Goal: Check status: Check status

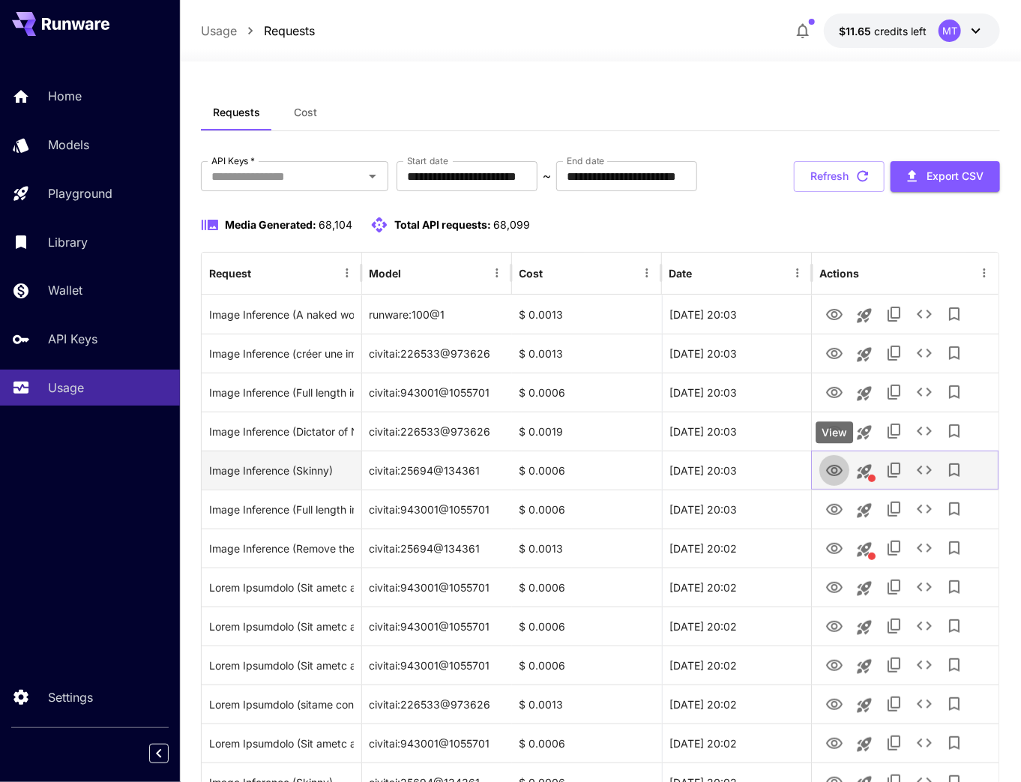
click at [834, 472] on icon "View" at bounding box center [834, 470] width 16 height 11
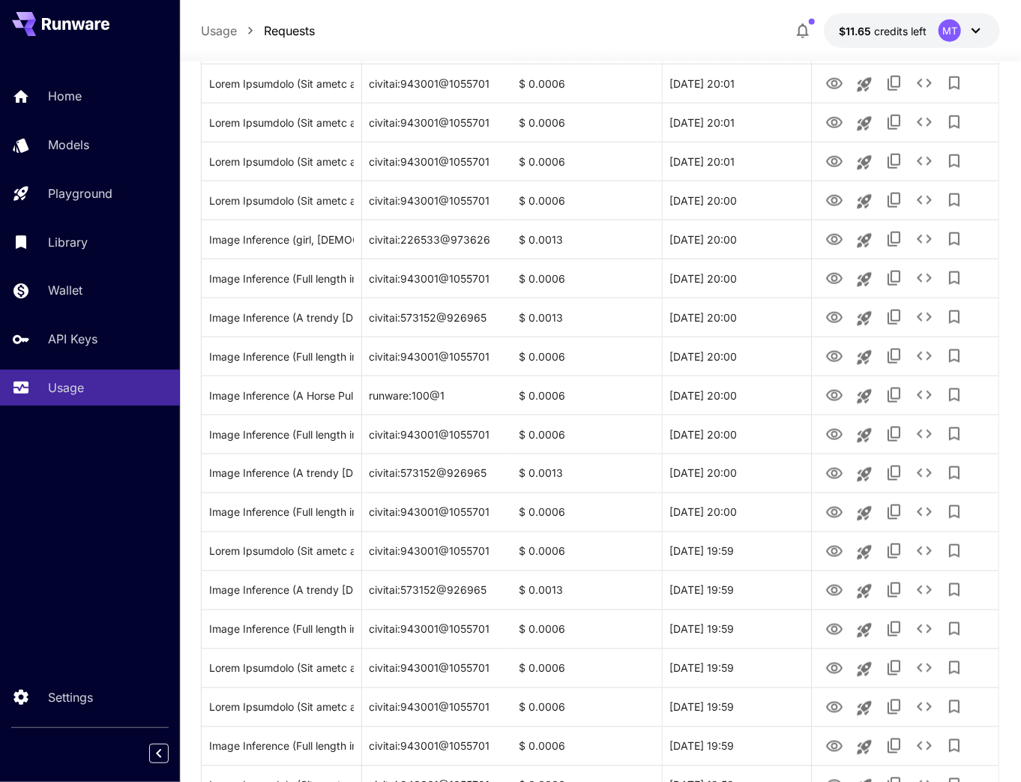
scroll to position [839, 0]
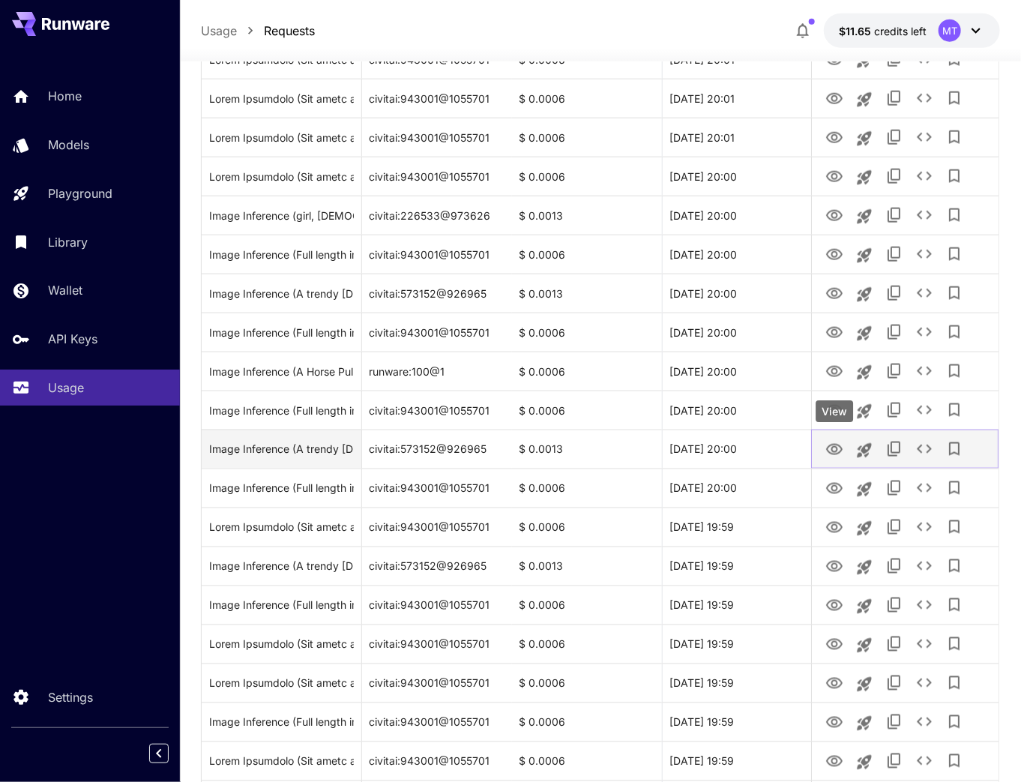
click at [827, 448] on icon "View" at bounding box center [834, 449] width 16 height 11
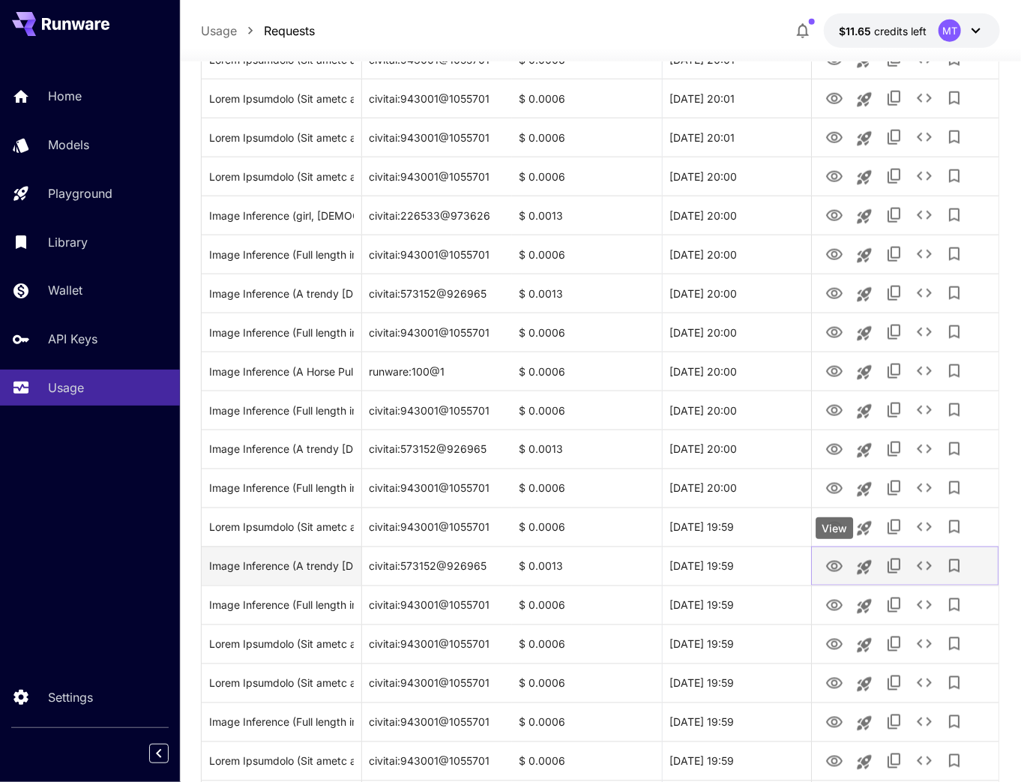
click at [842, 566] on icon "View" at bounding box center [834, 566] width 16 height 11
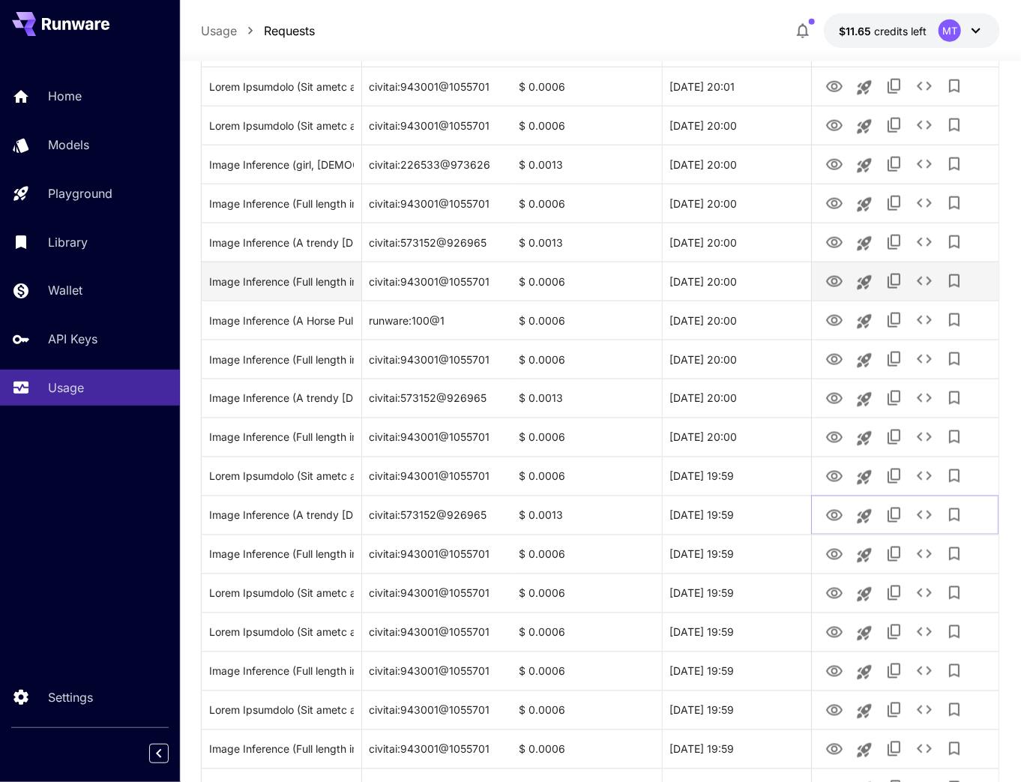
scroll to position [1079, 0]
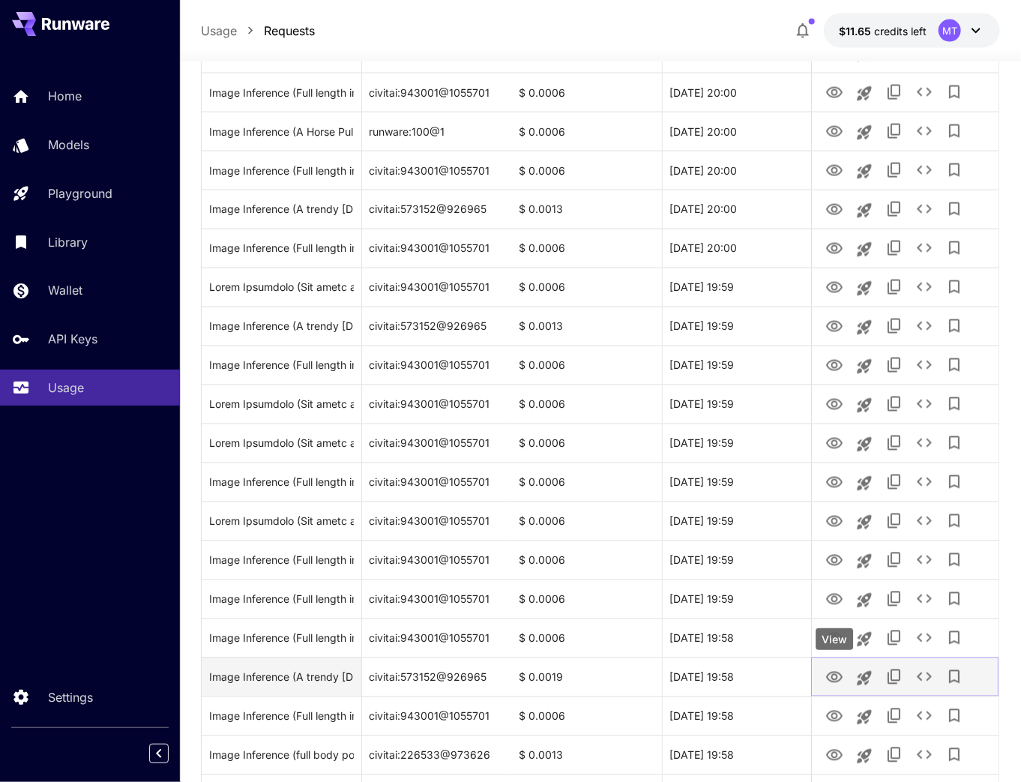
click at [835, 676] on icon "View" at bounding box center [834, 678] width 18 height 18
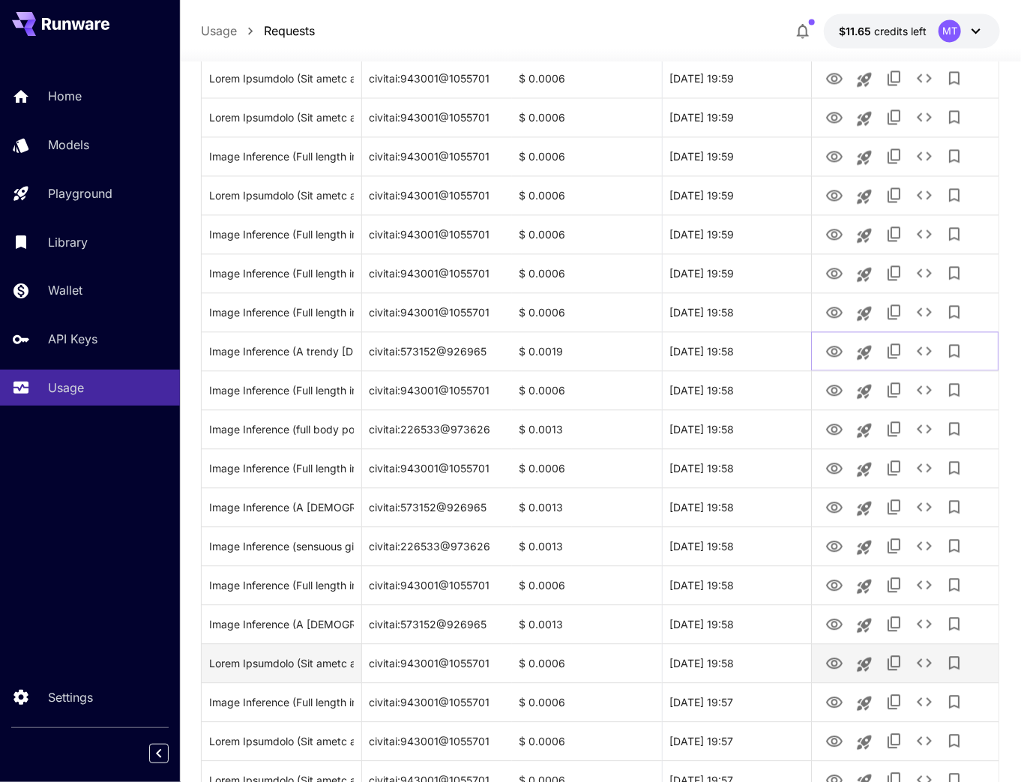
scroll to position [1439, 0]
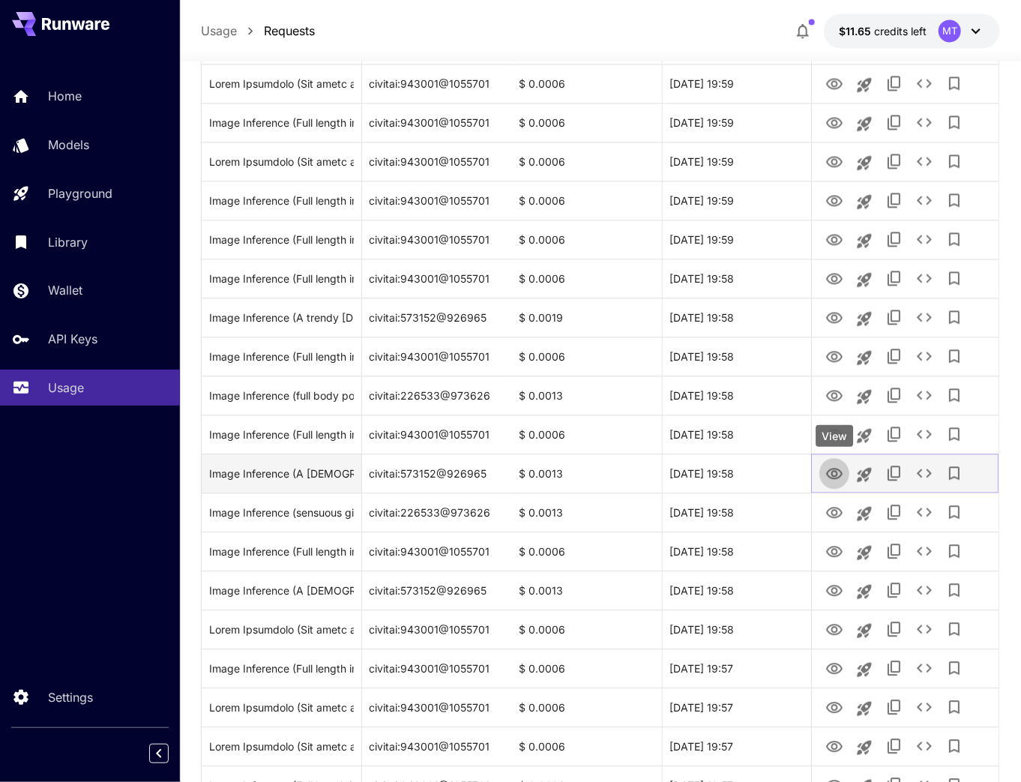
click at [836, 465] on icon "View" at bounding box center [834, 474] width 18 height 18
